Goal: Task Accomplishment & Management: Use online tool/utility

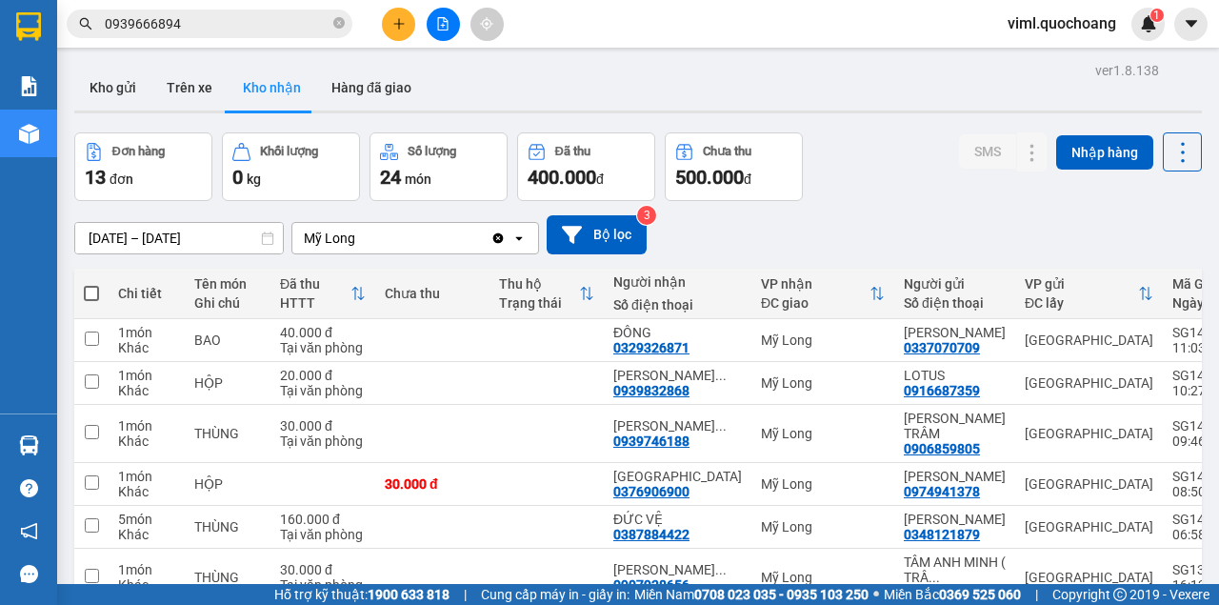
click at [848, 186] on section "Kết quả tìm kiếm ( 209 ) Bộ lọc Mã ĐH Trạng thái Món hàng Thu hộ Tổng cước Chưa…" at bounding box center [609, 302] width 1219 height 605
click at [122, 95] on button "Kho gửi" at bounding box center [112, 88] width 77 height 46
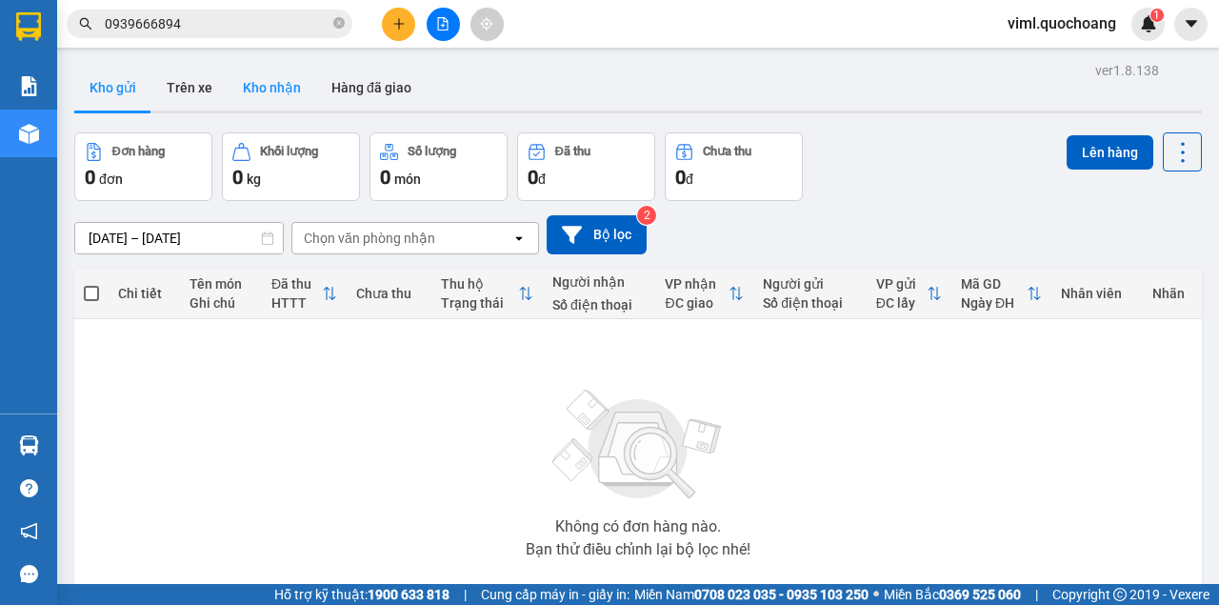
click at [272, 95] on button "Kho nhận" at bounding box center [272, 88] width 89 height 46
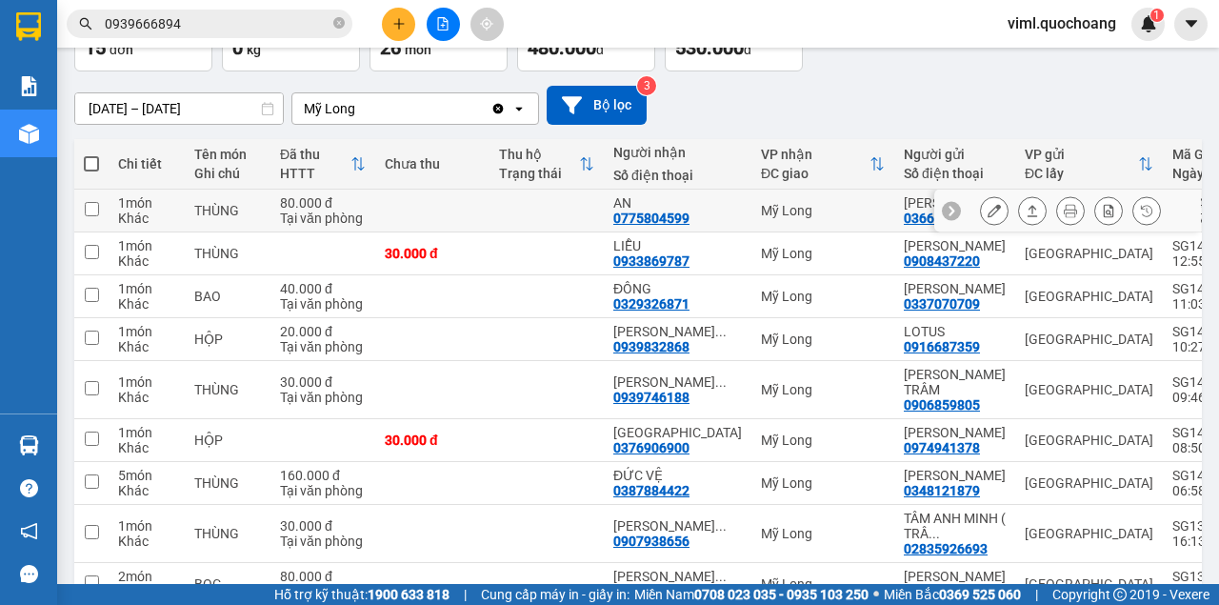
scroll to position [127, 0]
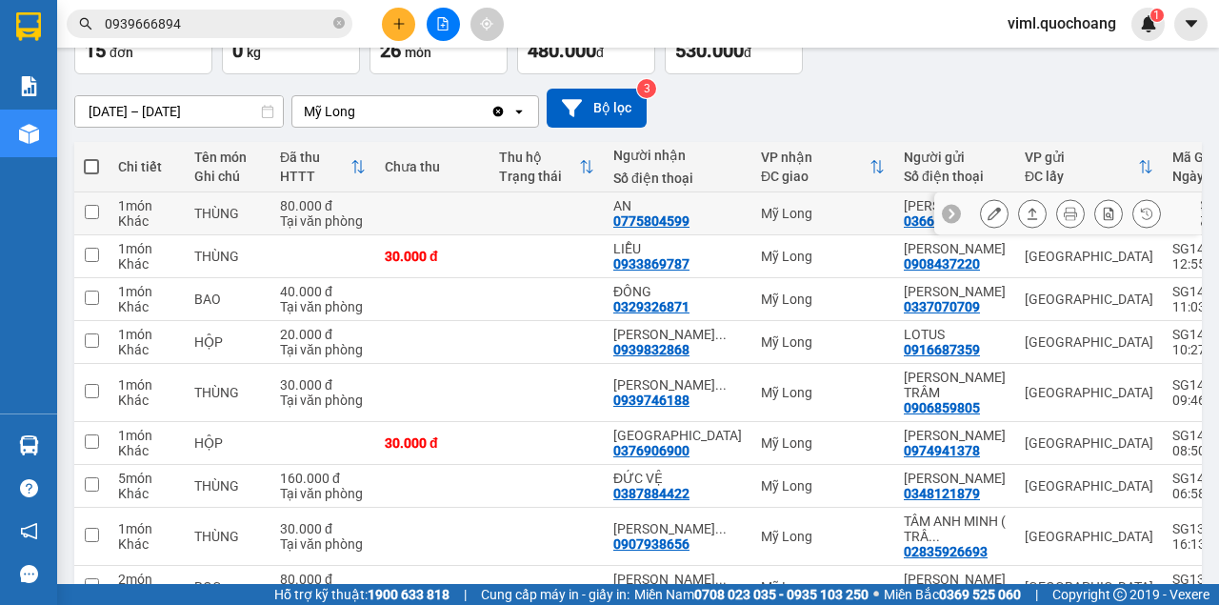
click at [992, 218] on button at bounding box center [994, 213] width 27 height 33
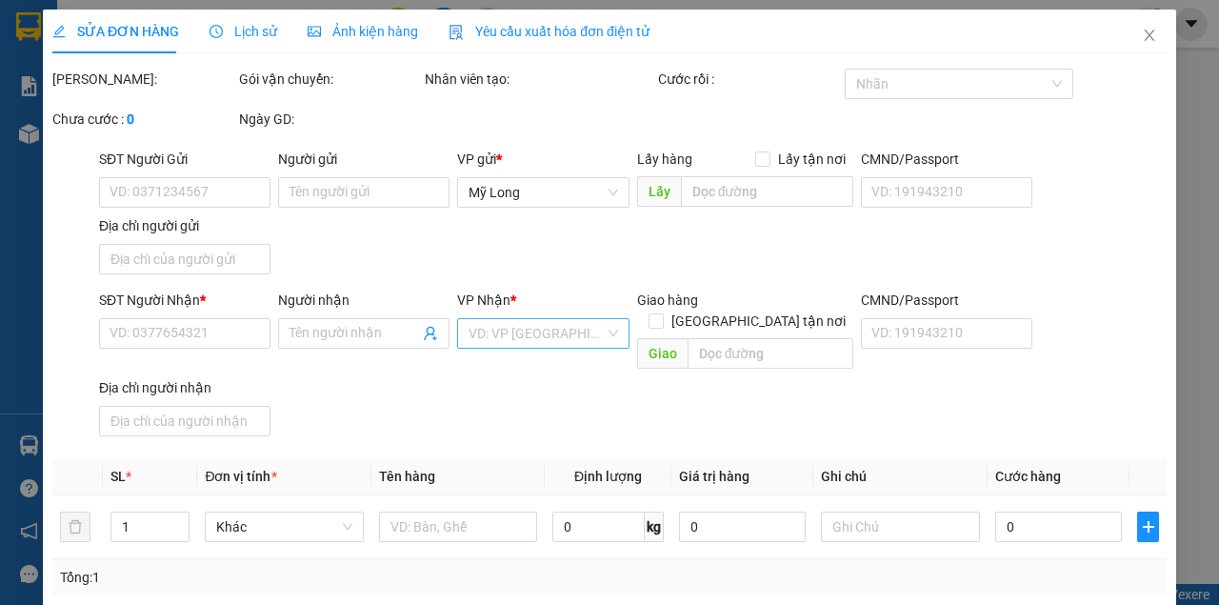
type input "0366322017"
type input "[PERSON_NAME]"
type input "SỐ 12 [PERSON_NAME] NHÀ BÈ"
type input "0775804599"
type input "AN"
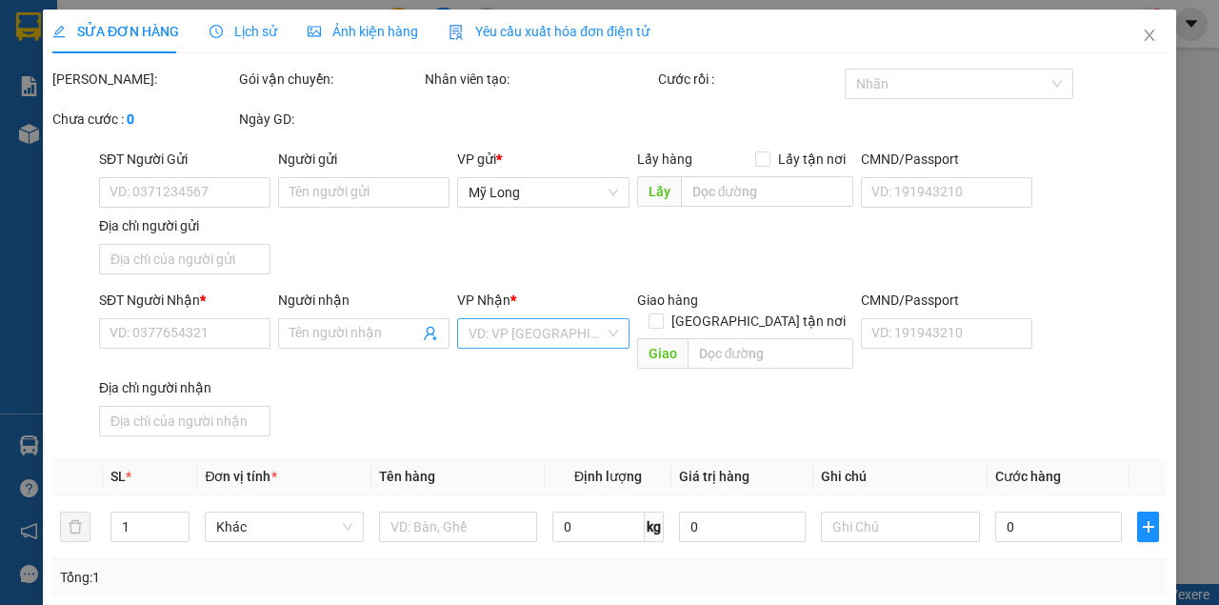
type input "80.000"
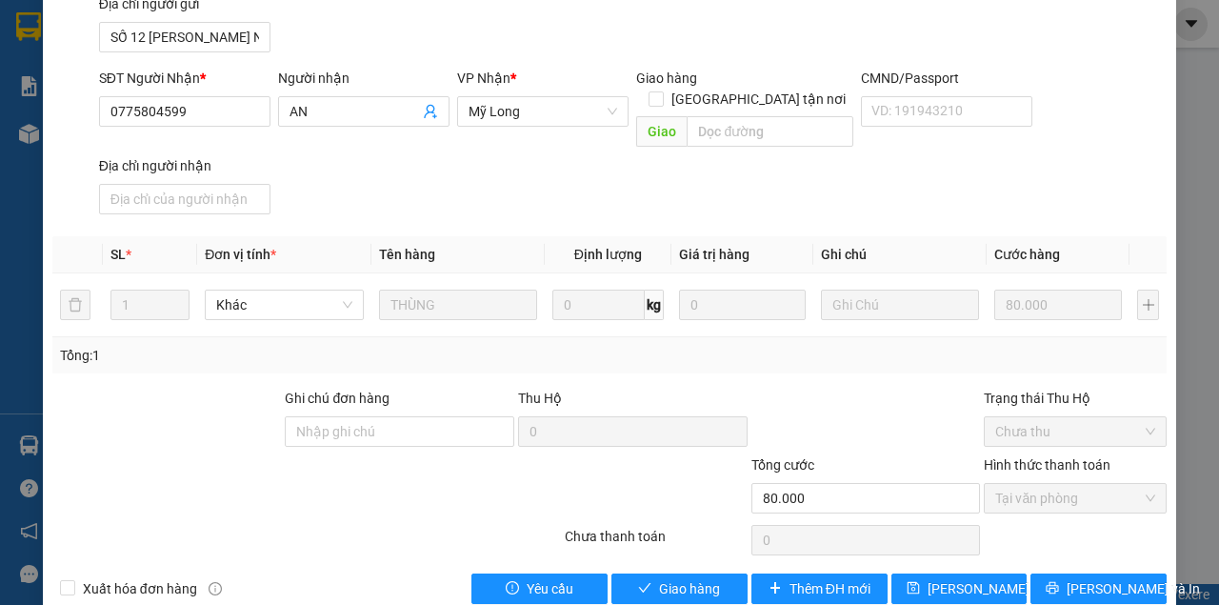
scroll to position [255, 0]
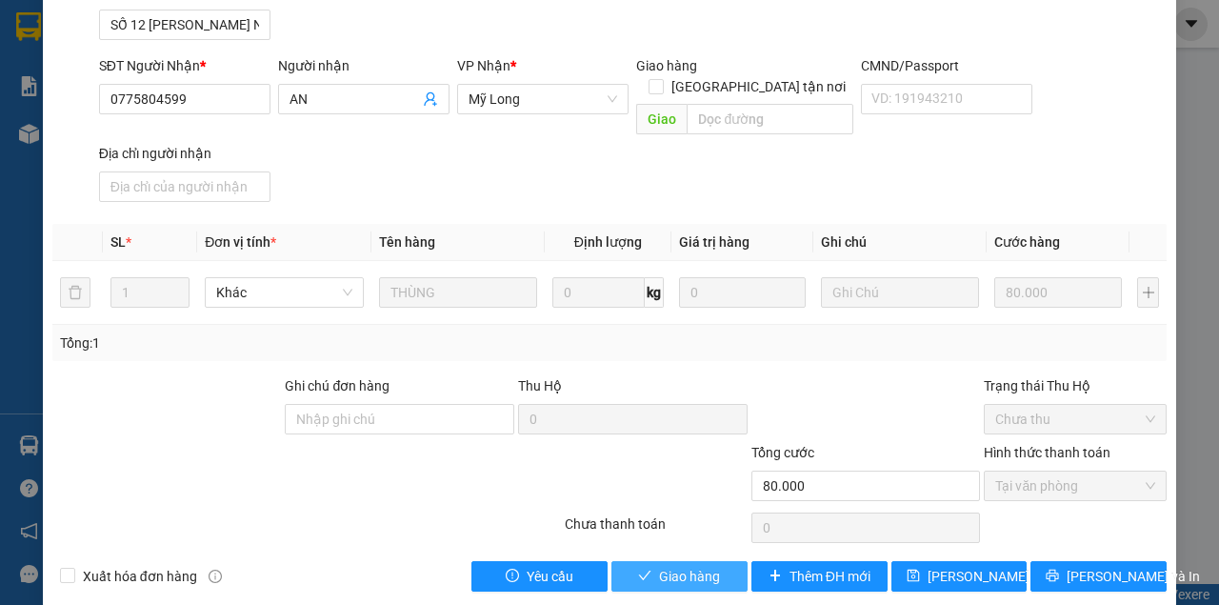
click at [706, 566] on span "Giao hàng" at bounding box center [689, 576] width 61 height 21
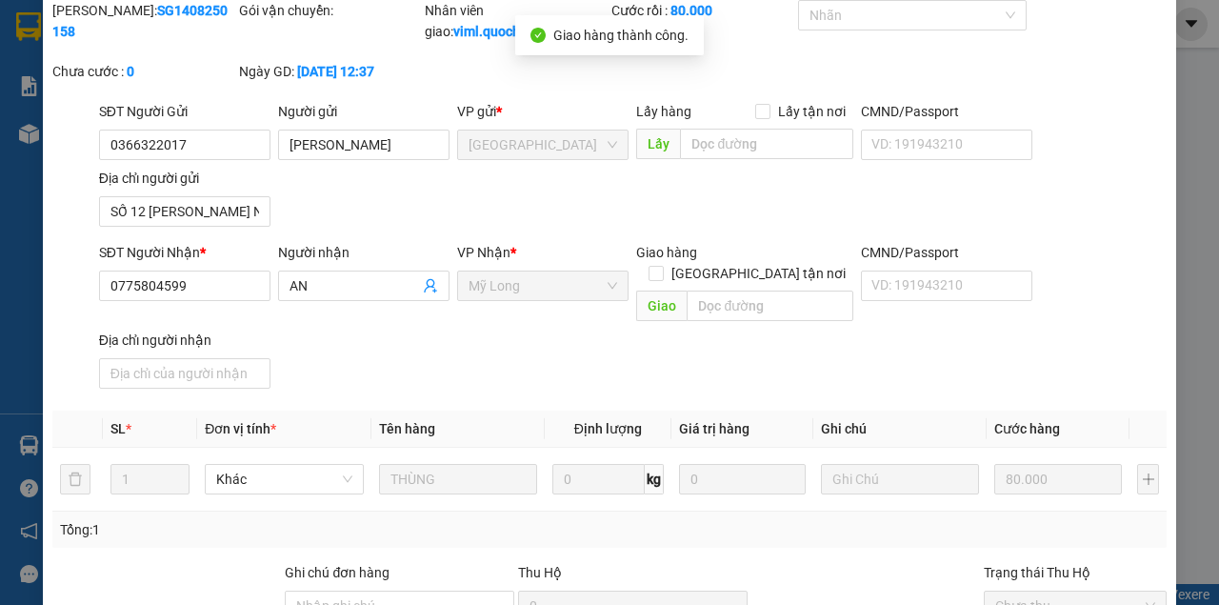
scroll to position [22, 0]
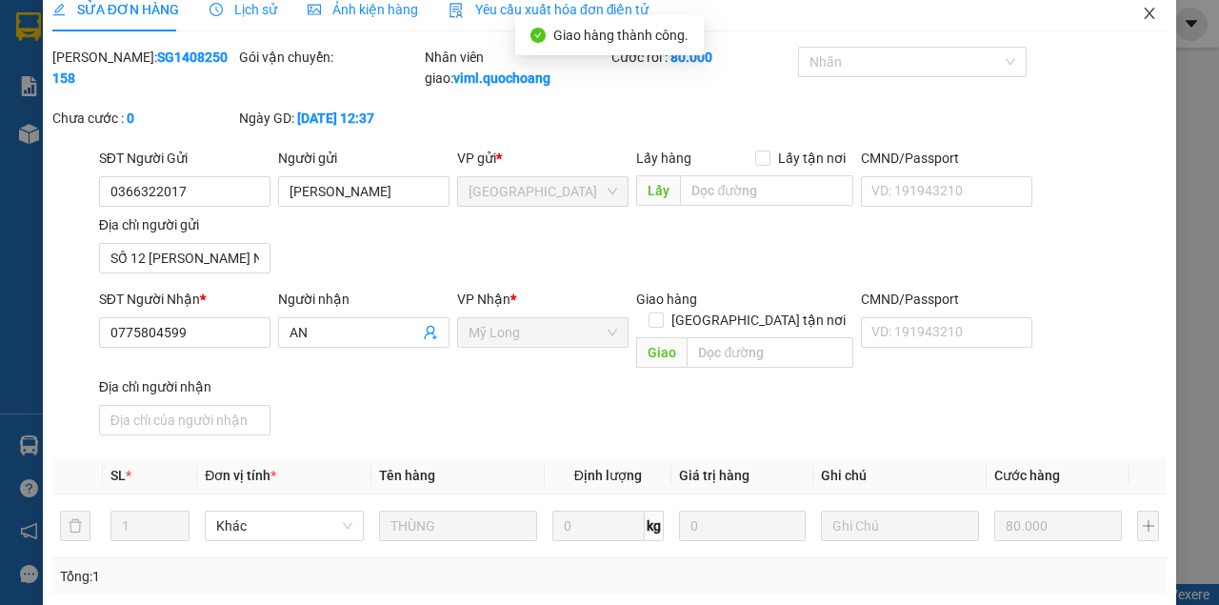
click at [1145, 12] on icon "close" at bounding box center [1150, 13] width 10 height 11
